Goal: Download file/media

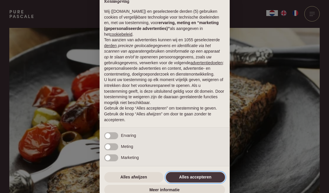
click at [200, 174] on button "Alles accepteren" at bounding box center [195, 177] width 59 height 10
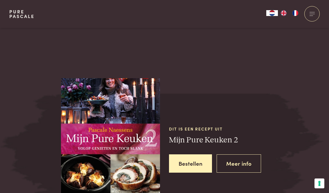
scroll to position [673, 0]
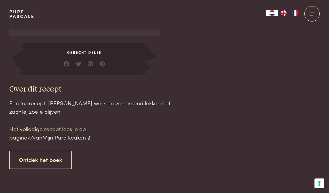
scroll to position [522, 0]
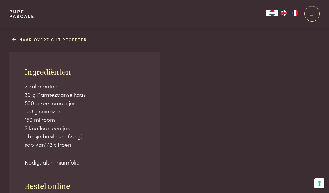
scroll to position [363, 0]
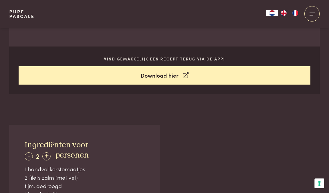
scroll to position [273, 0]
click at [158, 73] on link "Download hier" at bounding box center [165, 75] width 292 height 18
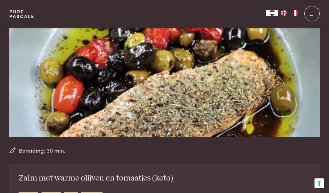
scroll to position [0, 0]
